Goal: Find specific page/section: Find specific page/section

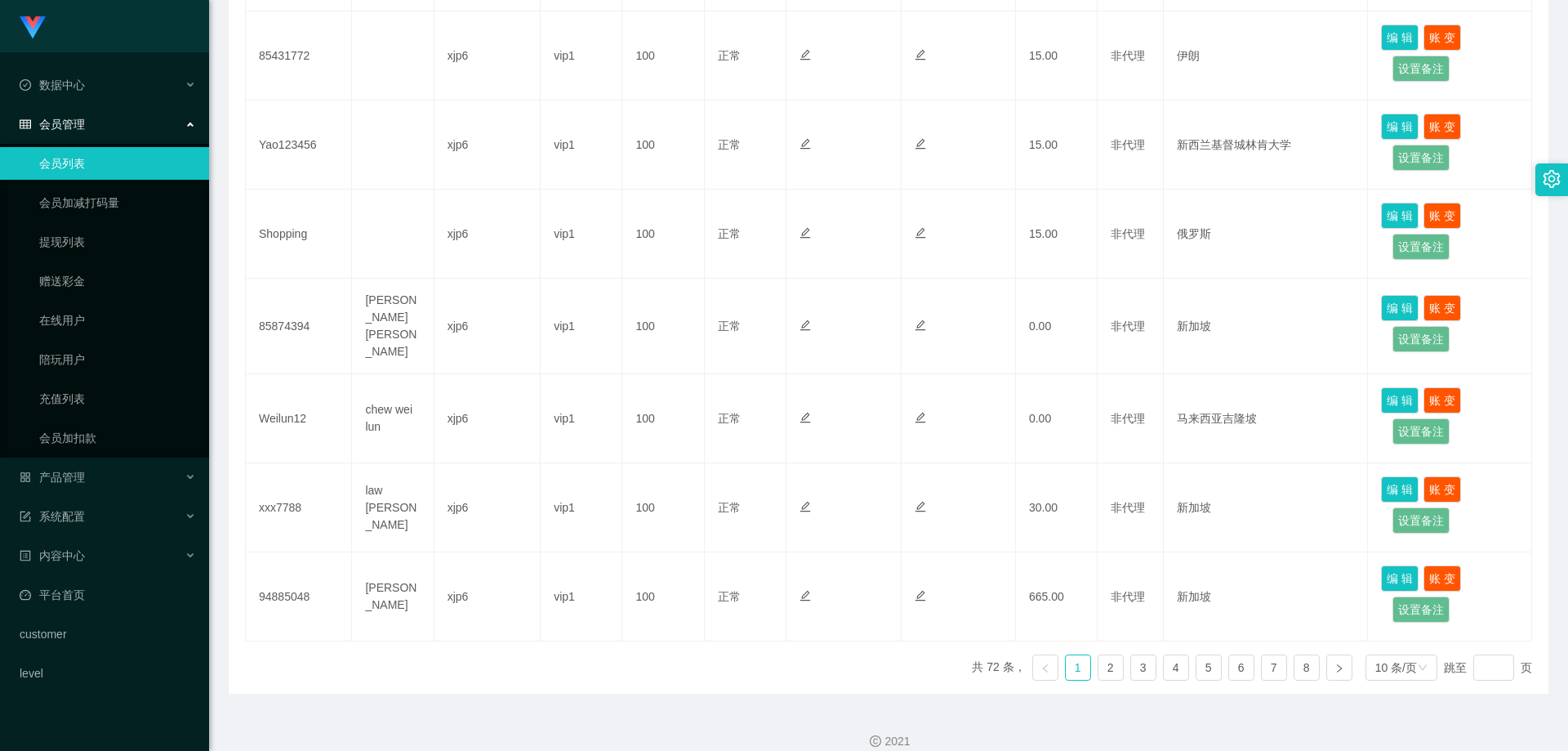
scroll to position [698, 0]
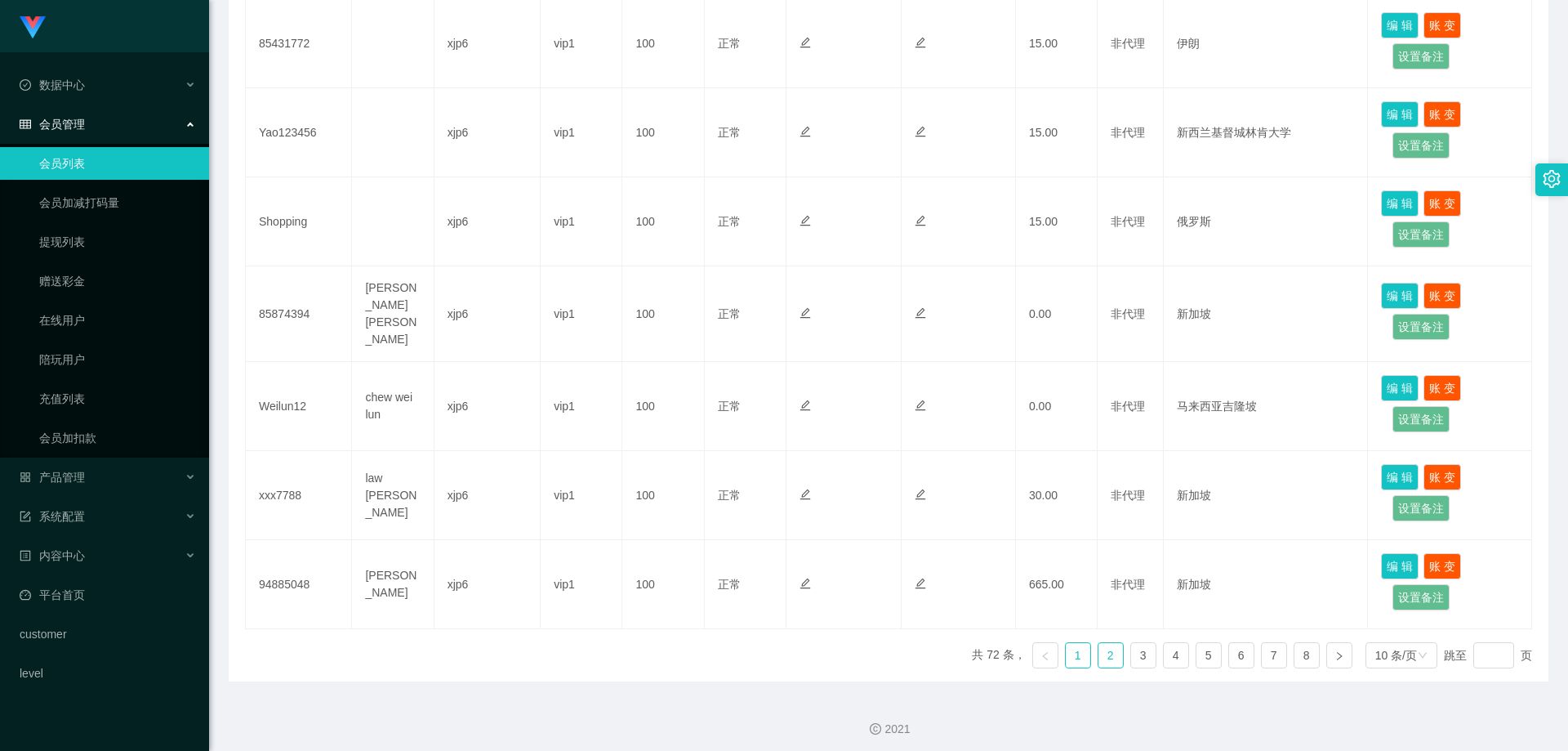
click at [1105, 647] on link "2" at bounding box center [1110, 655] width 25 height 25
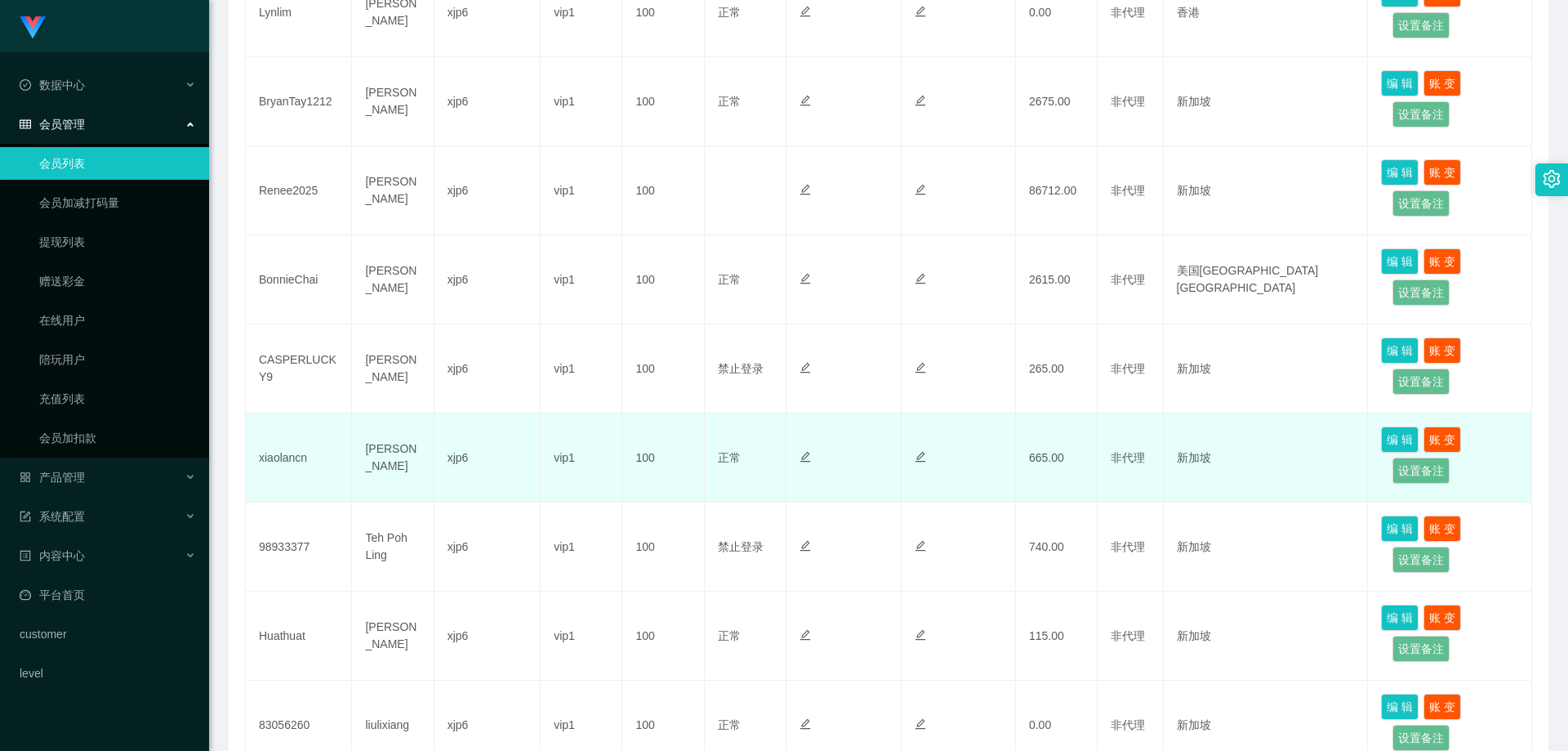
scroll to position [454, 0]
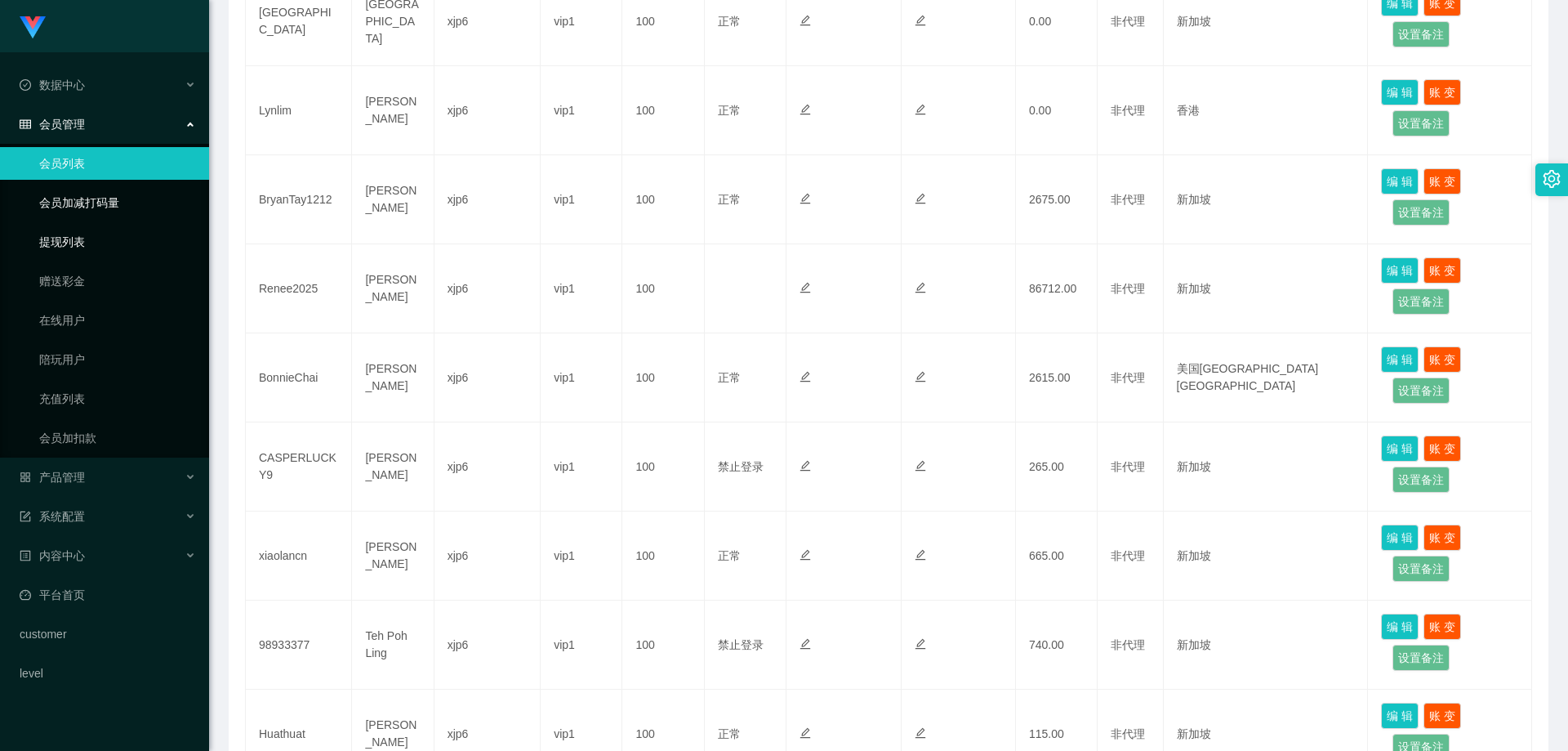
click at [98, 219] on link "会员加减打码量" at bounding box center [117, 202] width 157 height 32
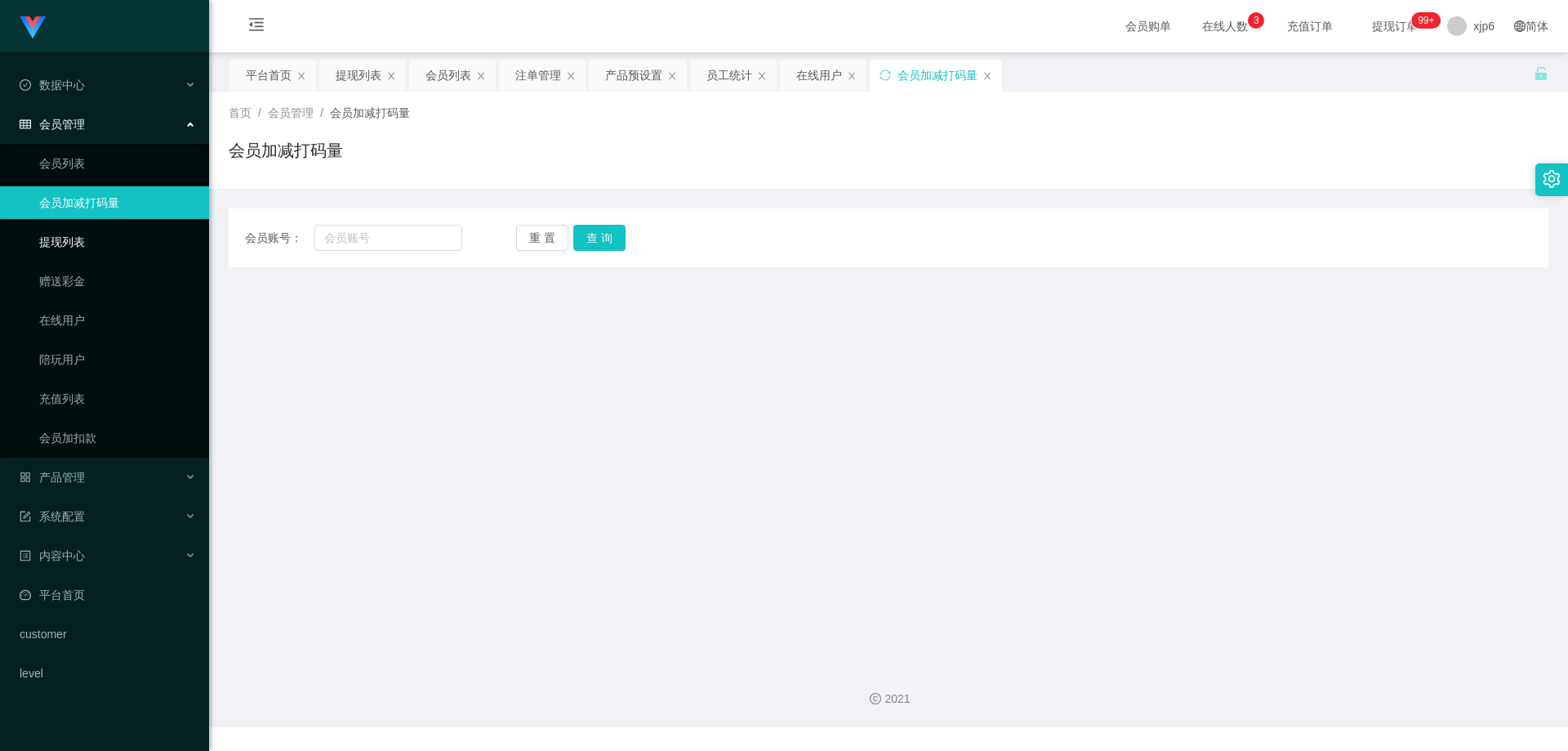
click at [73, 240] on link "提现列表" at bounding box center [117, 241] width 157 height 32
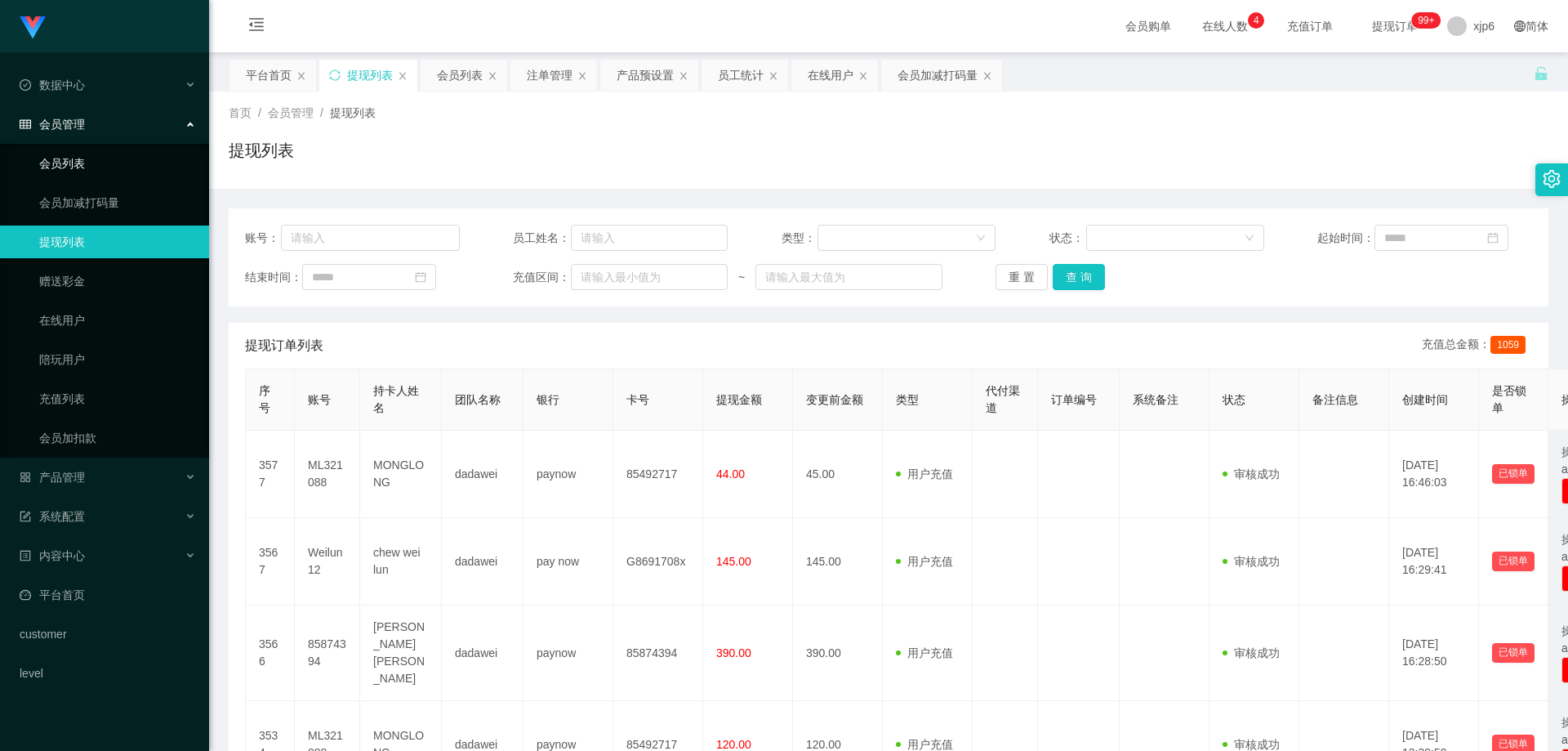
click at [102, 159] on link "会员列表" at bounding box center [117, 163] width 157 height 32
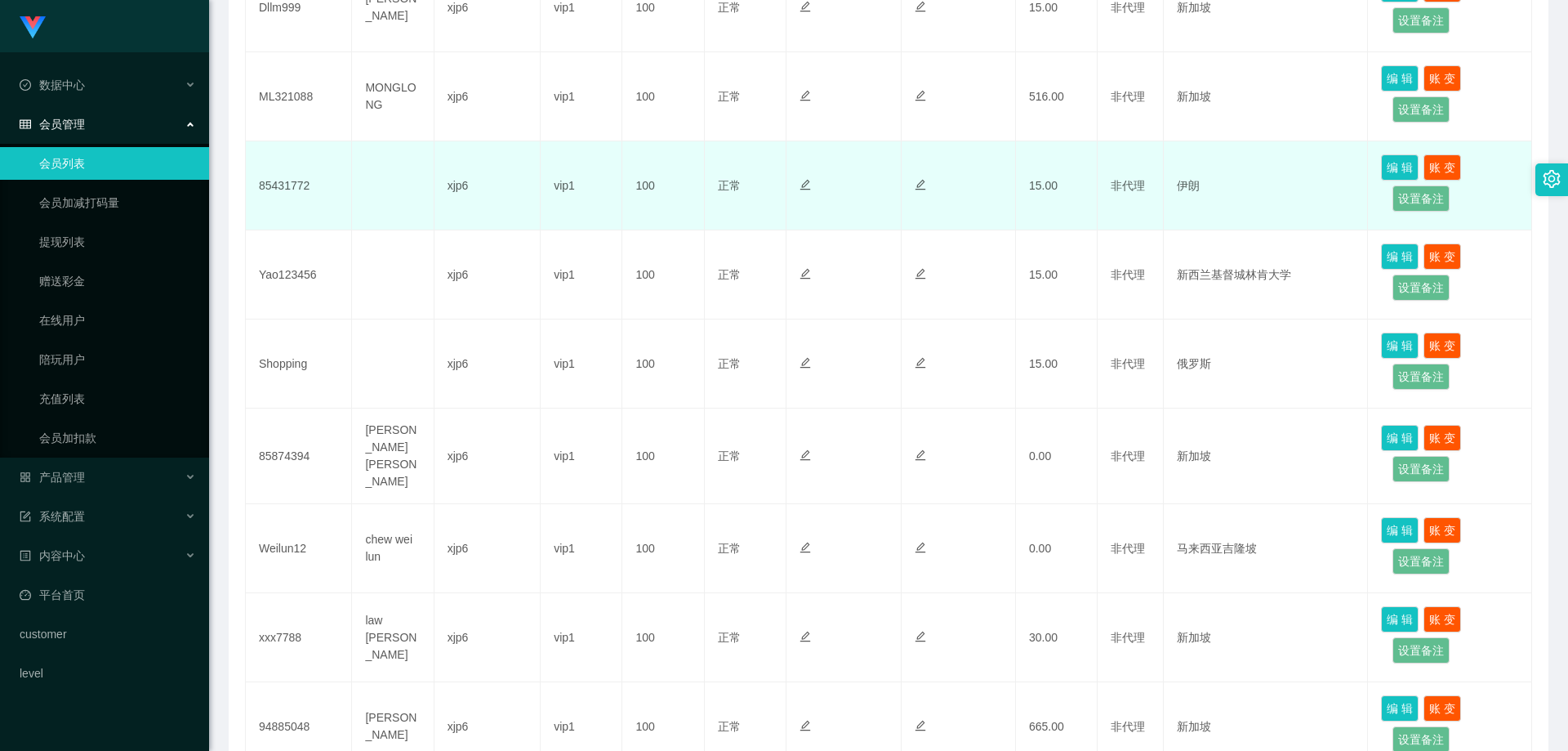
scroll to position [572, 0]
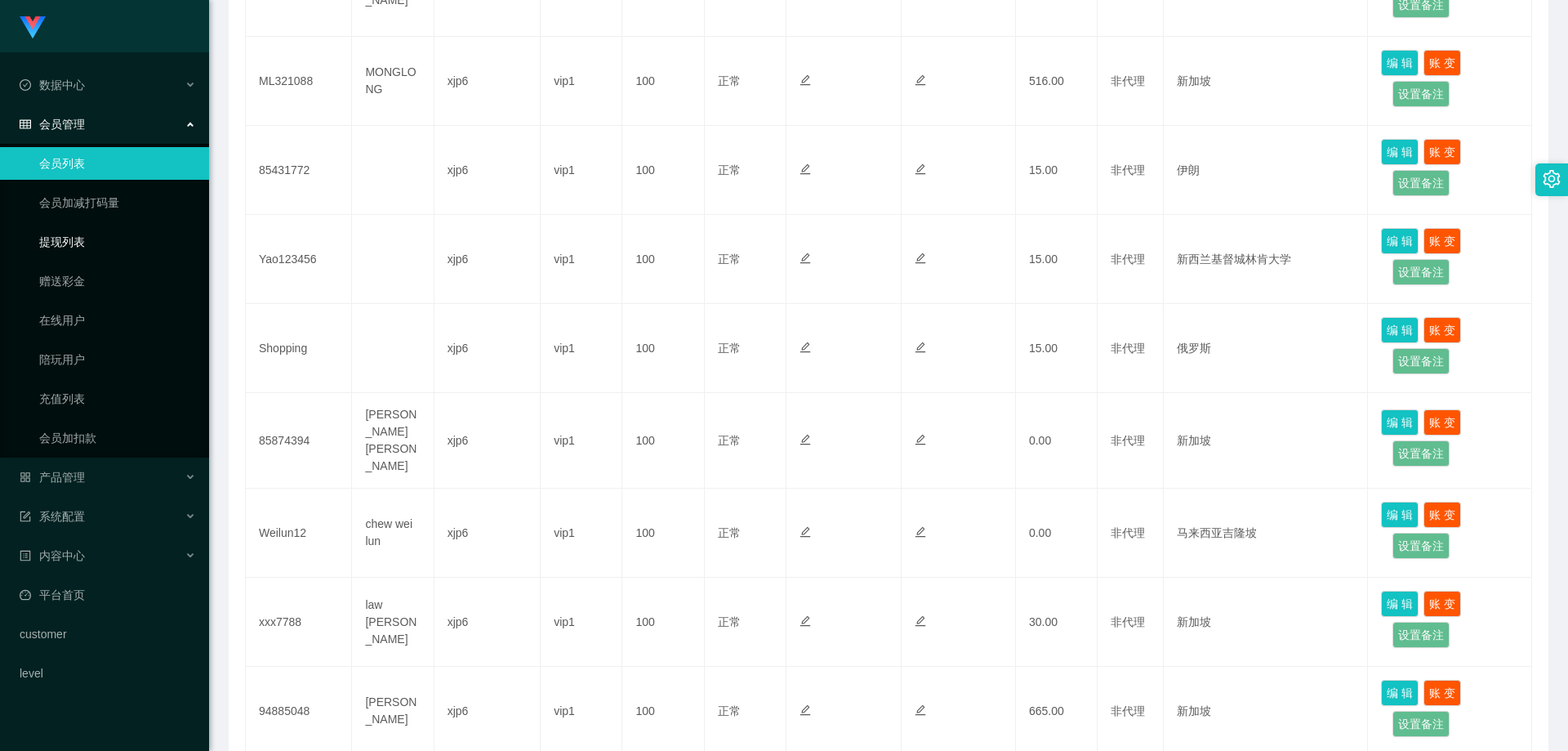
drag, startPoint x: 50, startPoint y: 240, endPoint x: 60, endPoint y: 245, distance: 11.2
click at [50, 240] on link "提现列表" at bounding box center [117, 241] width 157 height 32
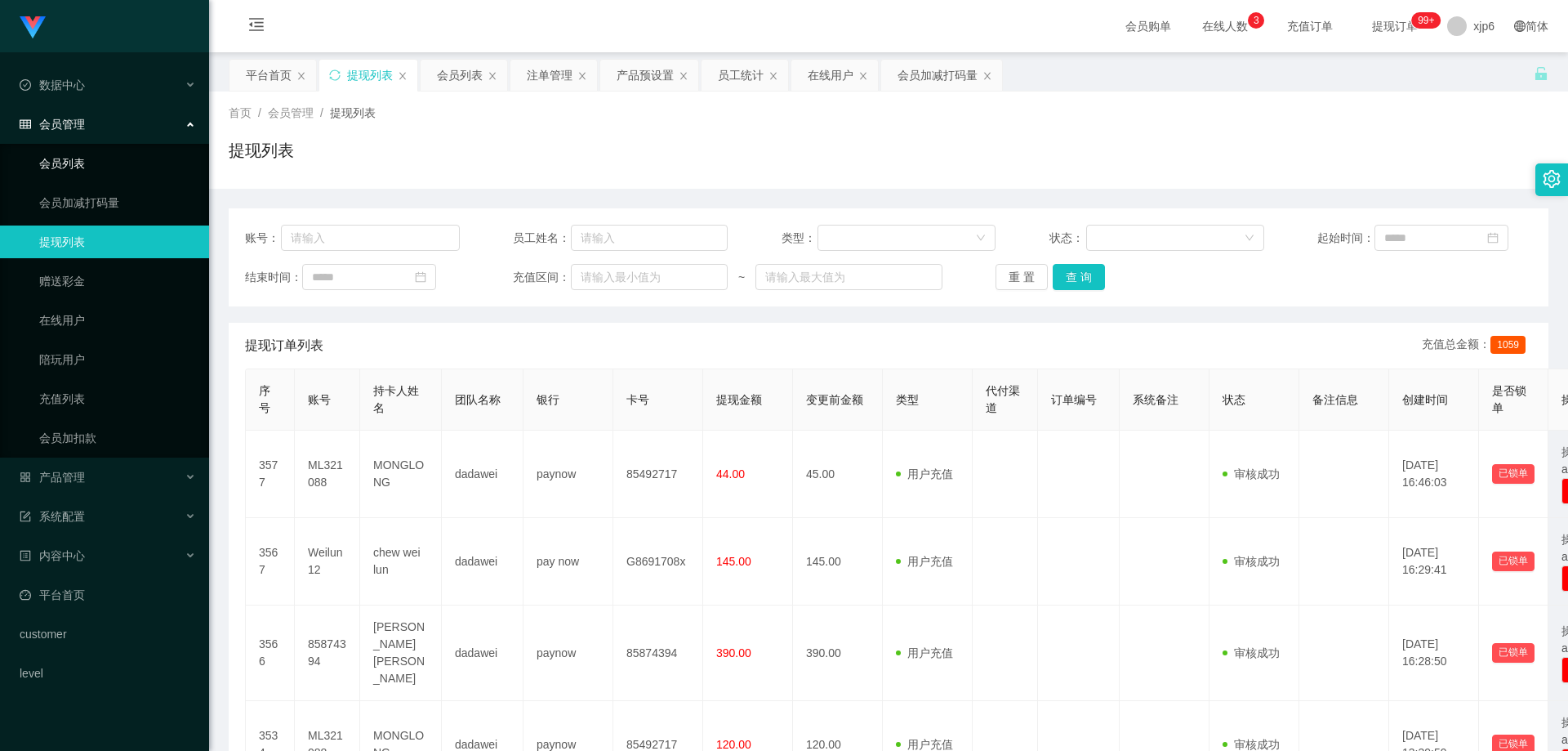
click at [68, 164] on link "会员列表" at bounding box center [117, 163] width 157 height 32
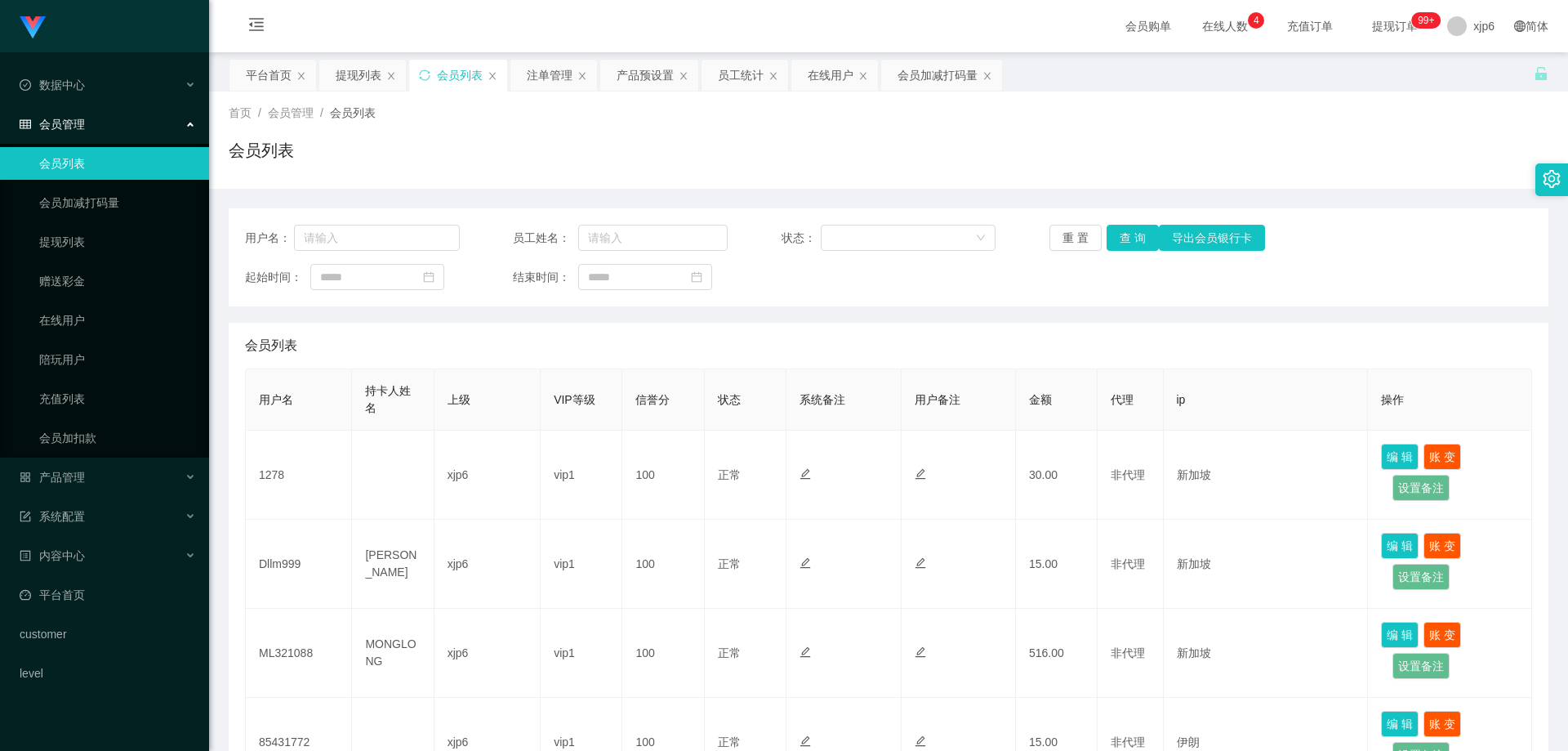
click at [1554, 178] on icon "图标: setting" at bounding box center [1552, 178] width 17 height 18
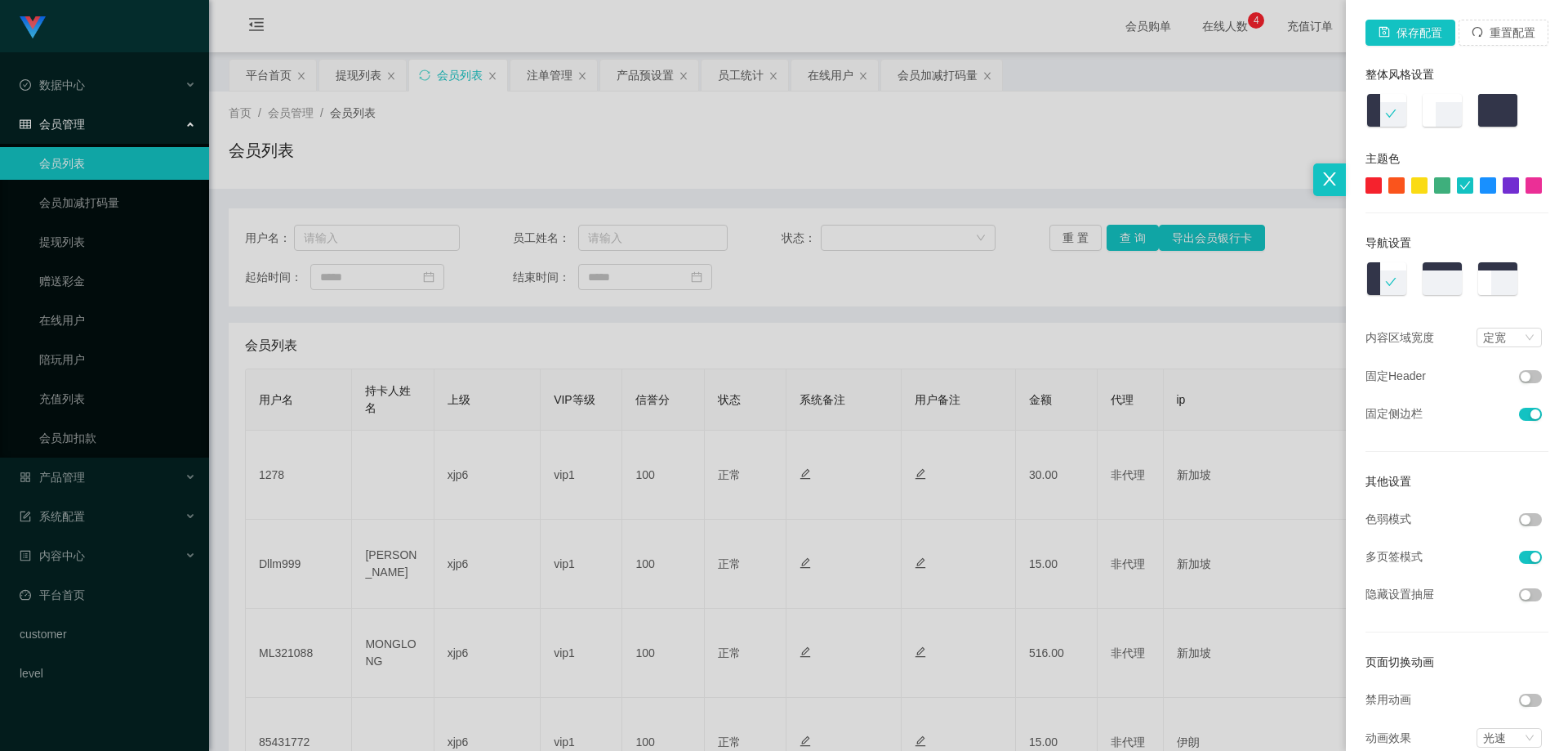
click at [1366, 188] on div at bounding box center [1373, 185] width 16 height 16
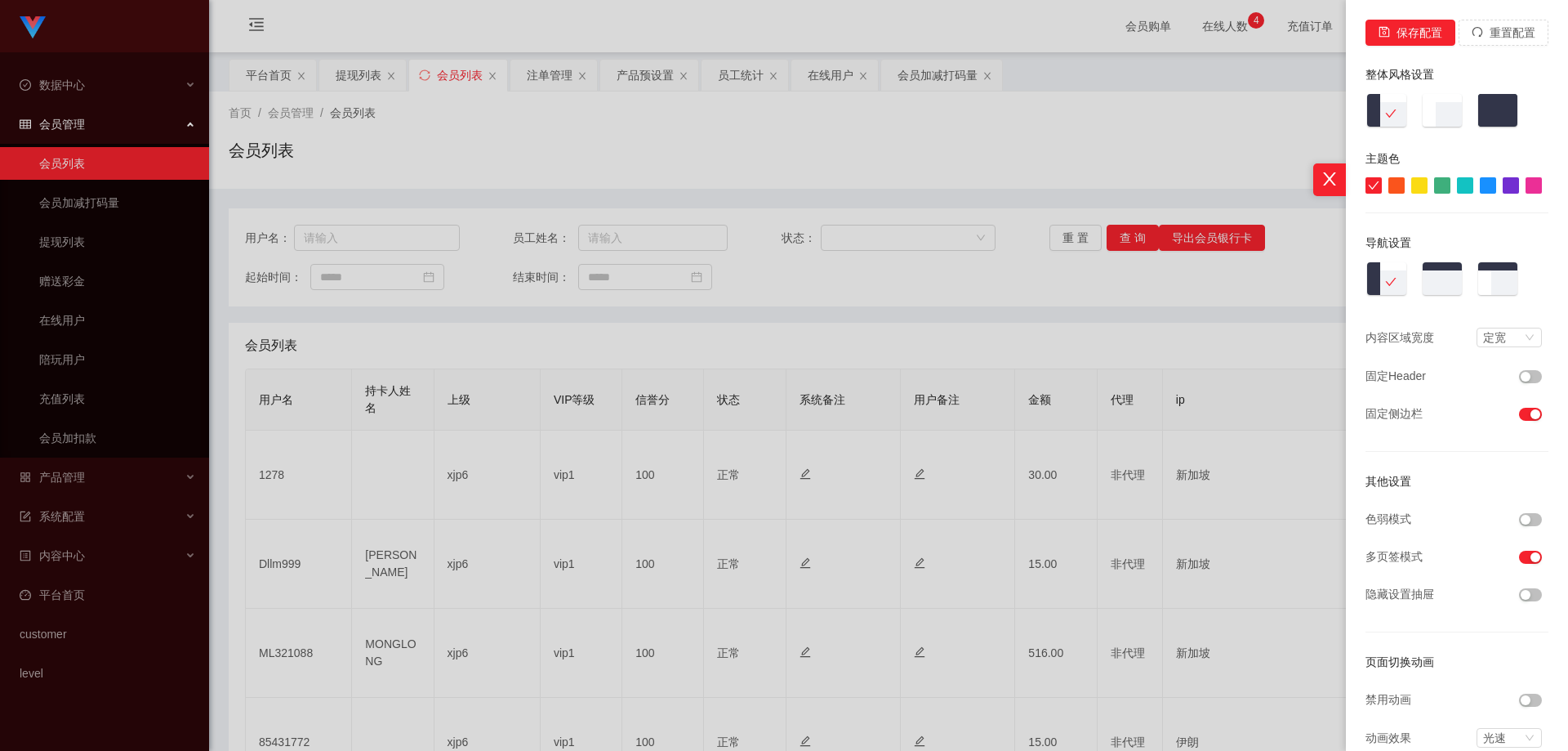
click at [1411, 188] on div at bounding box center [1419, 185] width 16 height 16
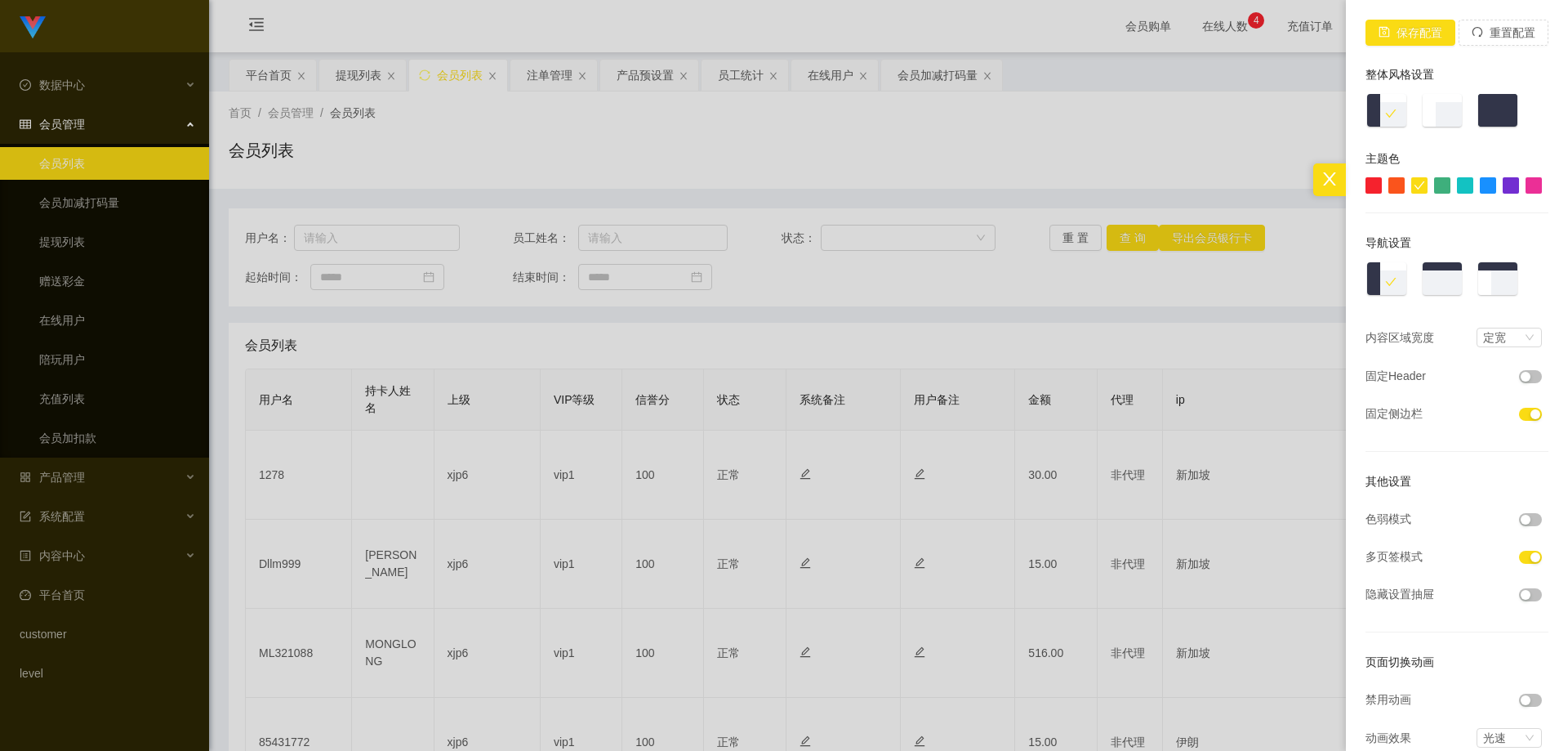
click at [1388, 181] on div at bounding box center [1396, 185] width 16 height 16
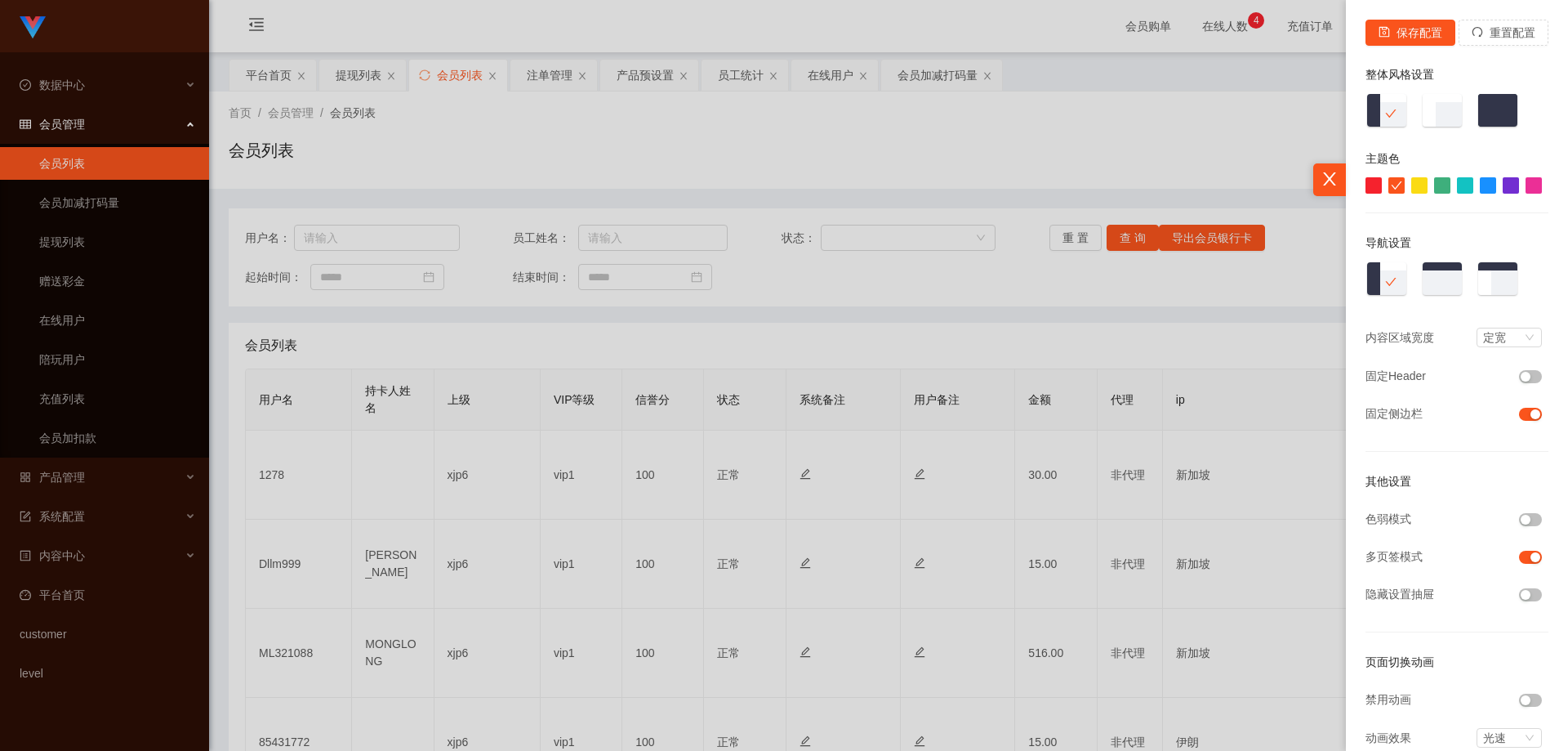
click at [1366, 181] on div at bounding box center [1373, 185] width 16 height 16
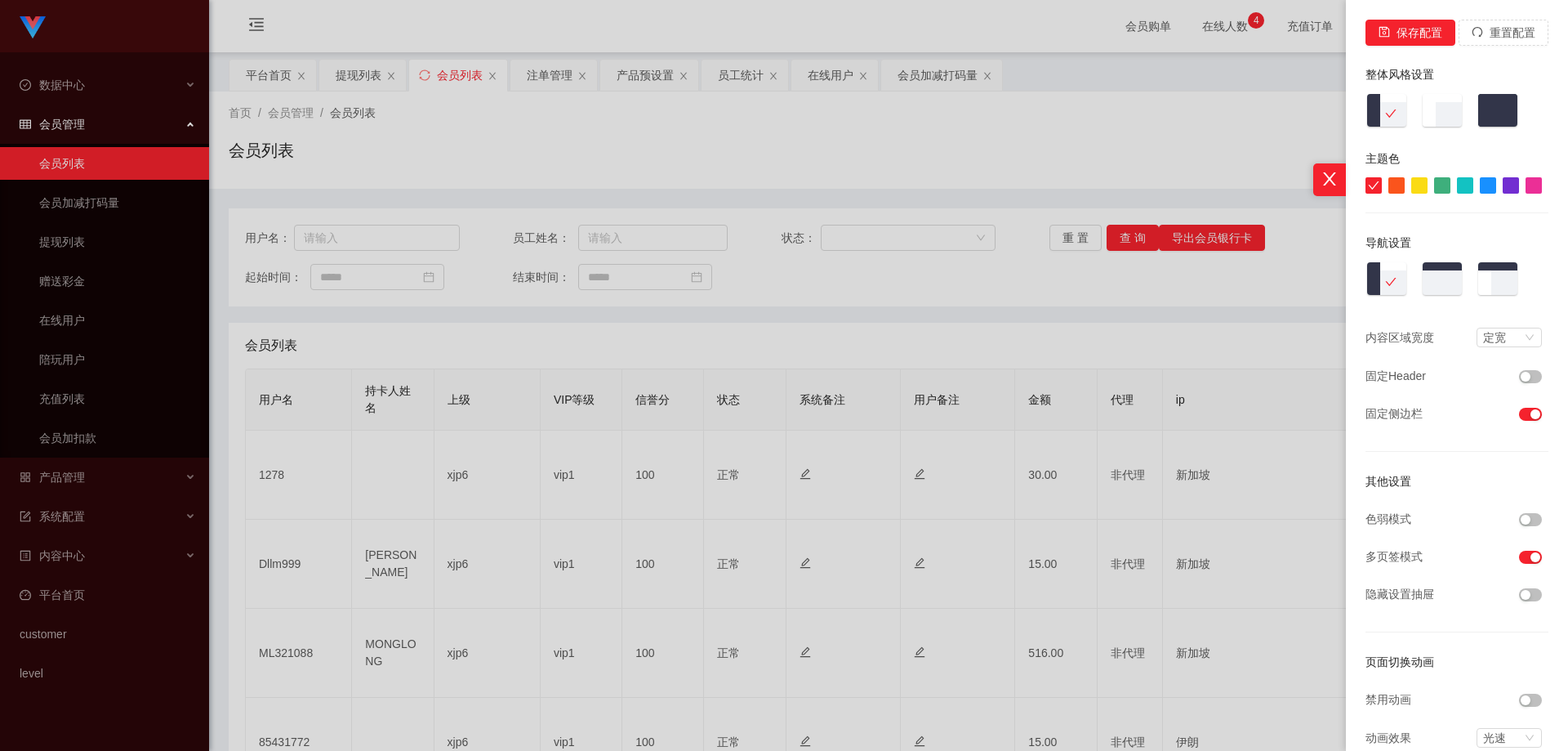
click at [1503, 184] on div at bounding box center [1510, 185] width 16 height 16
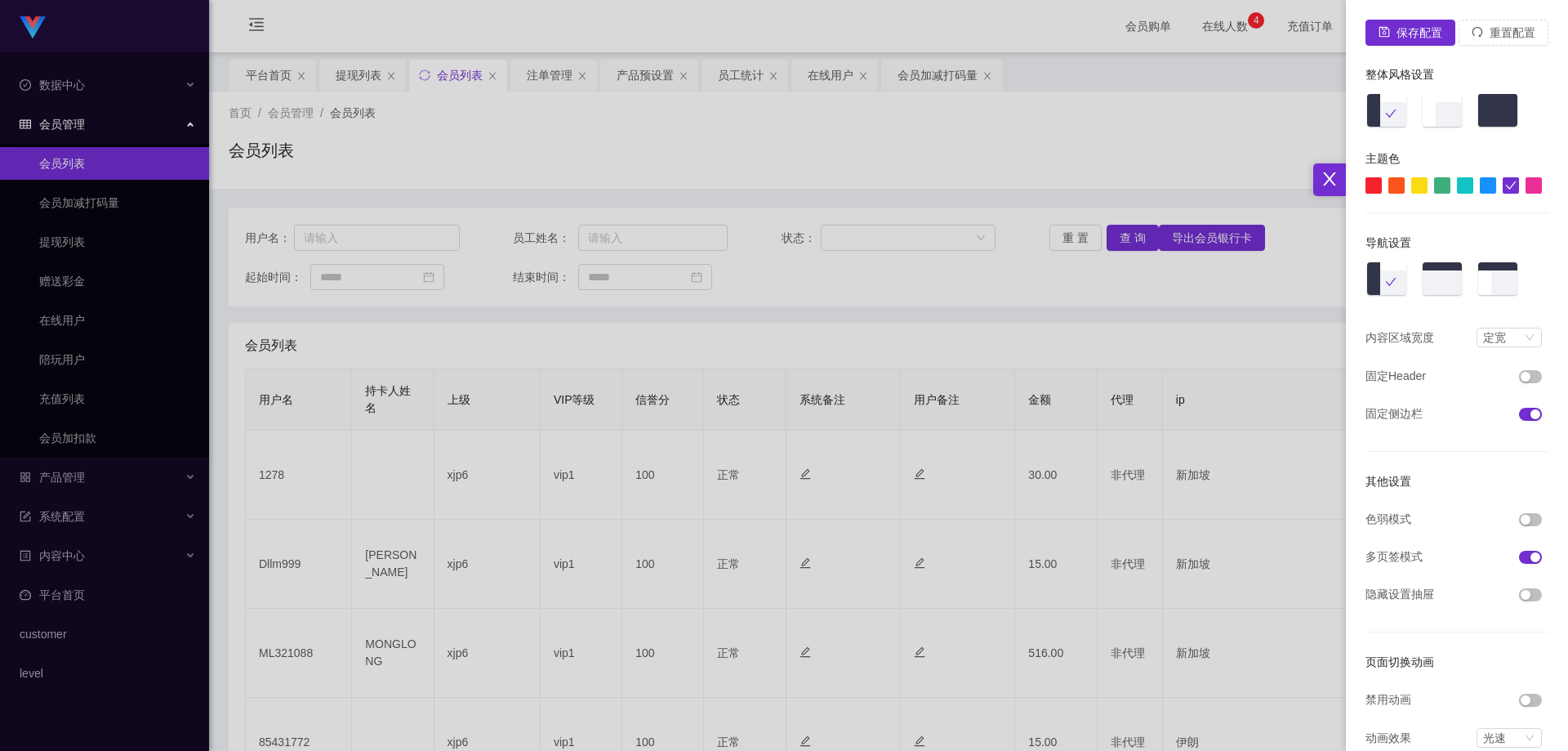
click at [1531, 184] on div at bounding box center [1533, 185] width 16 height 16
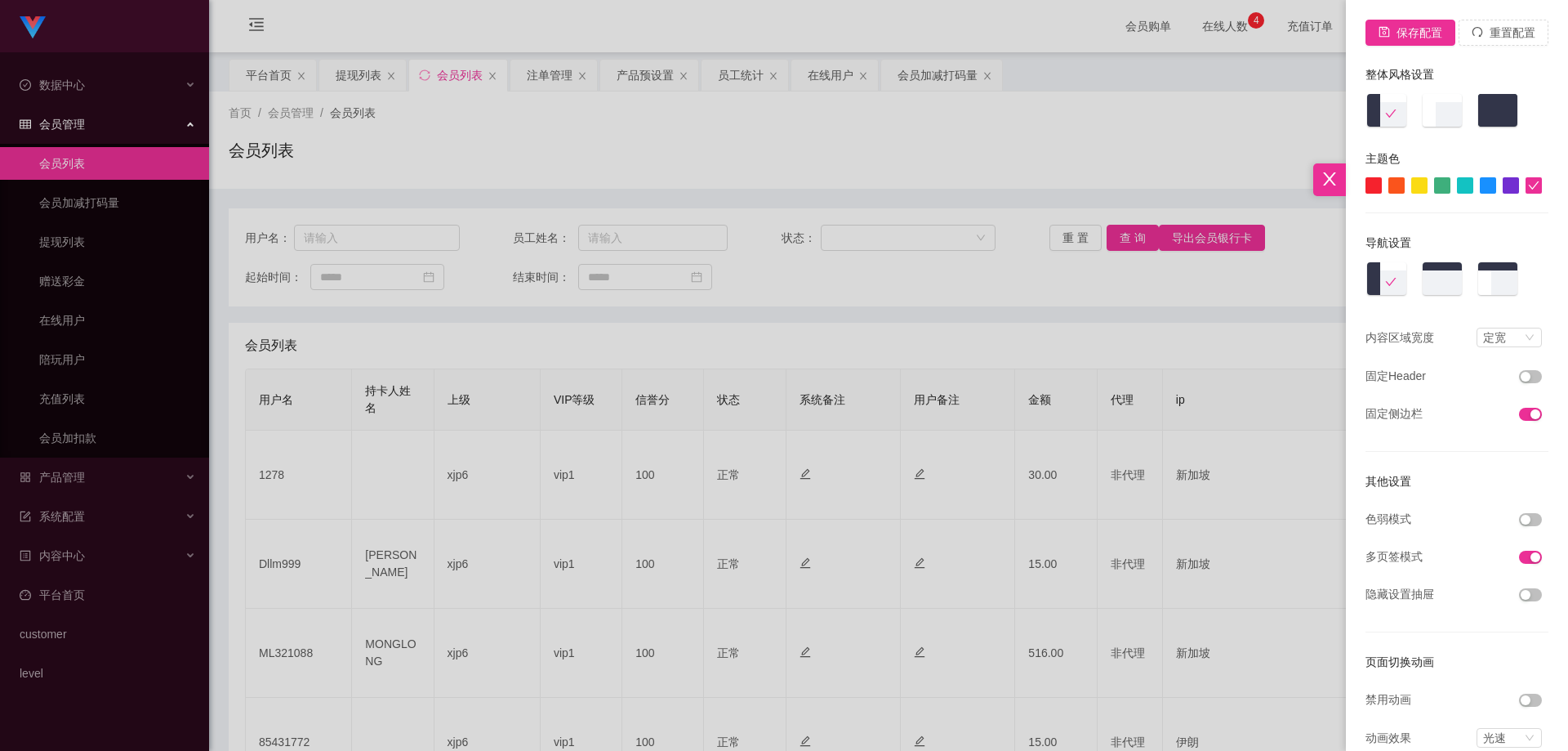
click at [1368, 186] on div at bounding box center [1373, 185] width 16 height 16
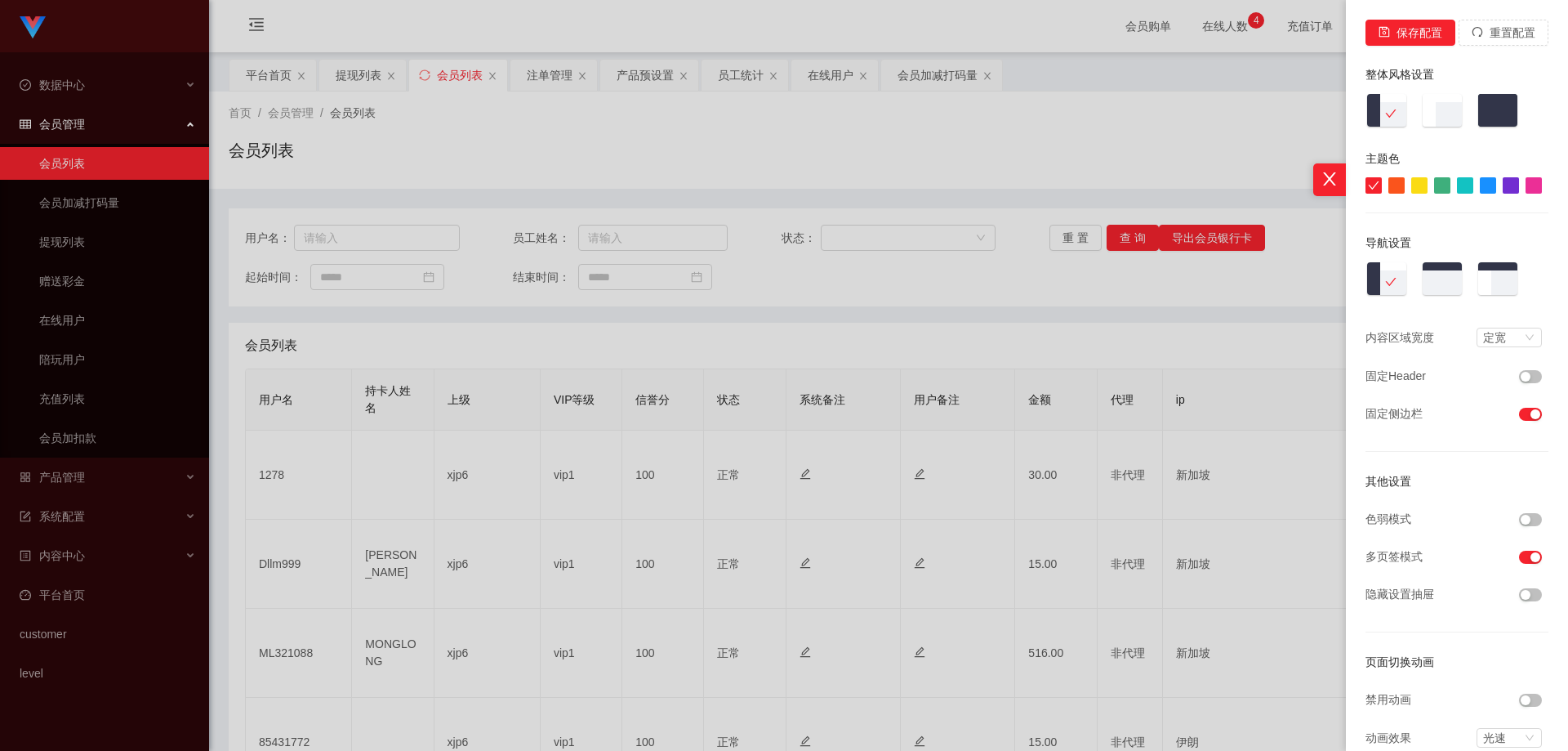
click at [1153, 135] on div at bounding box center [784, 376] width 1568 height 751
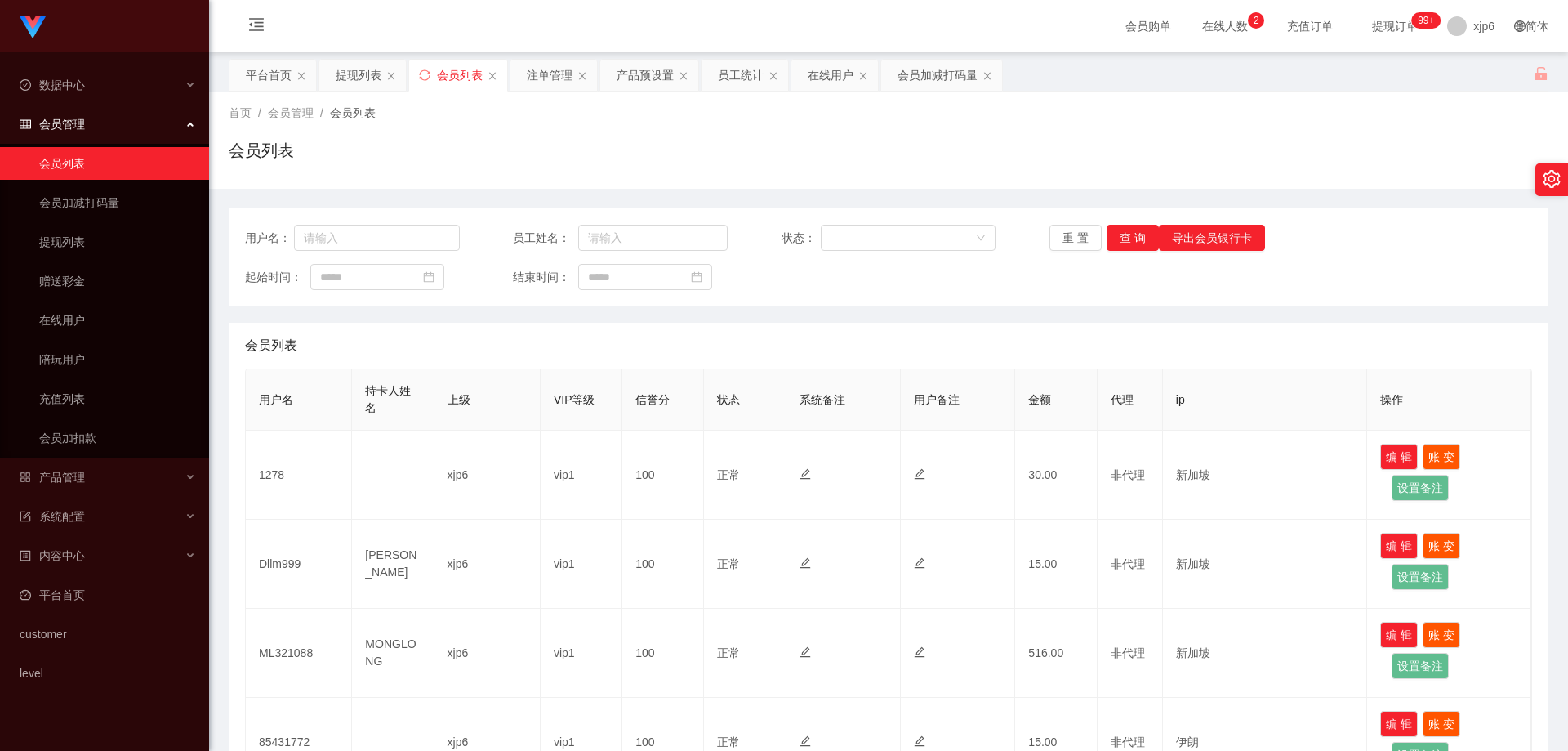
click at [74, 151] on link "会员列表" at bounding box center [117, 163] width 157 height 32
